Goal: Task Accomplishment & Management: Use online tool/utility

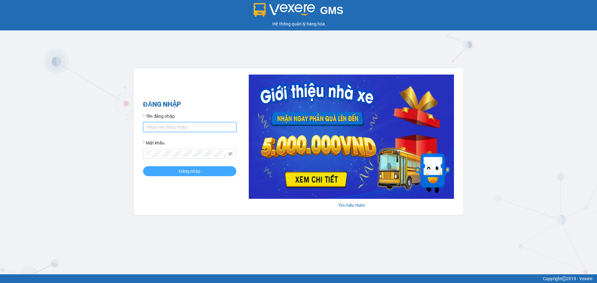
type input "quanly.dalatoi"
click at [179, 172] on span "Đăng nhập" at bounding box center [190, 171] width 22 height 7
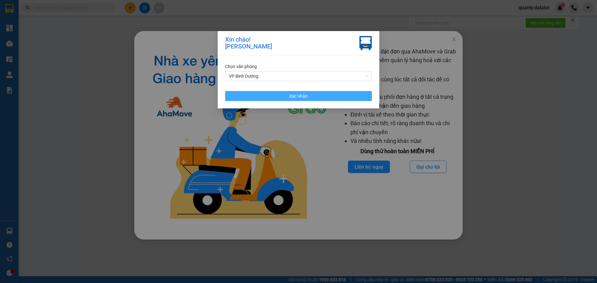
click at [246, 100] on button "Xác nhận" at bounding box center [298, 96] width 147 height 10
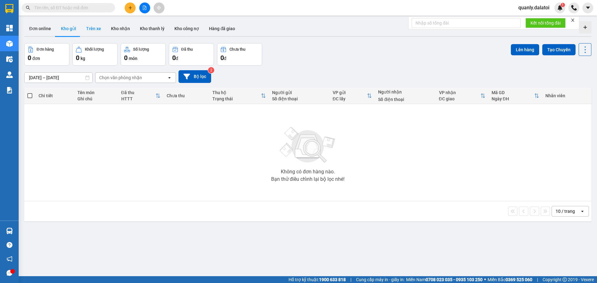
click at [88, 30] on button "Trên xe" at bounding box center [93, 28] width 25 height 15
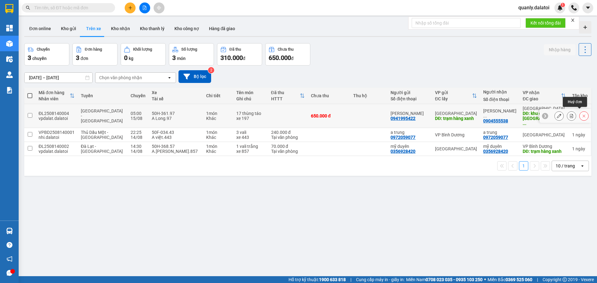
click at [581, 113] on button at bounding box center [583, 116] width 9 height 11
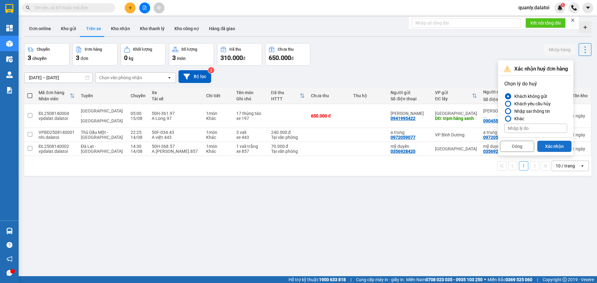
click at [552, 147] on button "Xác nhận" at bounding box center [554, 146] width 34 height 11
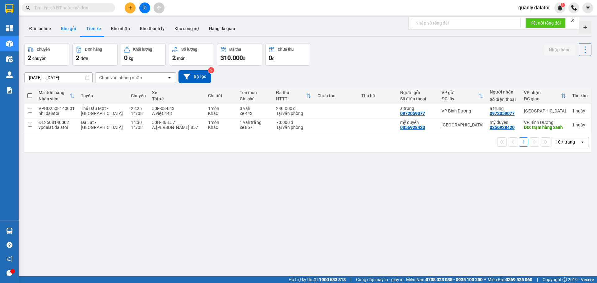
click at [68, 30] on button "Kho gửi" at bounding box center [68, 28] width 25 height 15
